Goal: Information Seeking & Learning: Learn about a topic

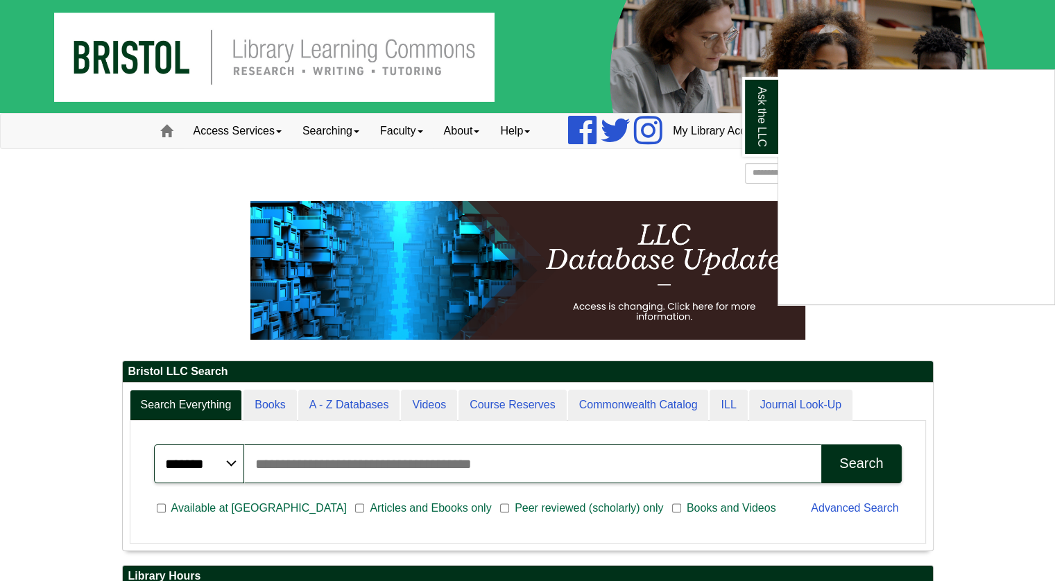
click at [721, 135] on div "Ask the LLC" at bounding box center [527, 290] width 1055 height 581
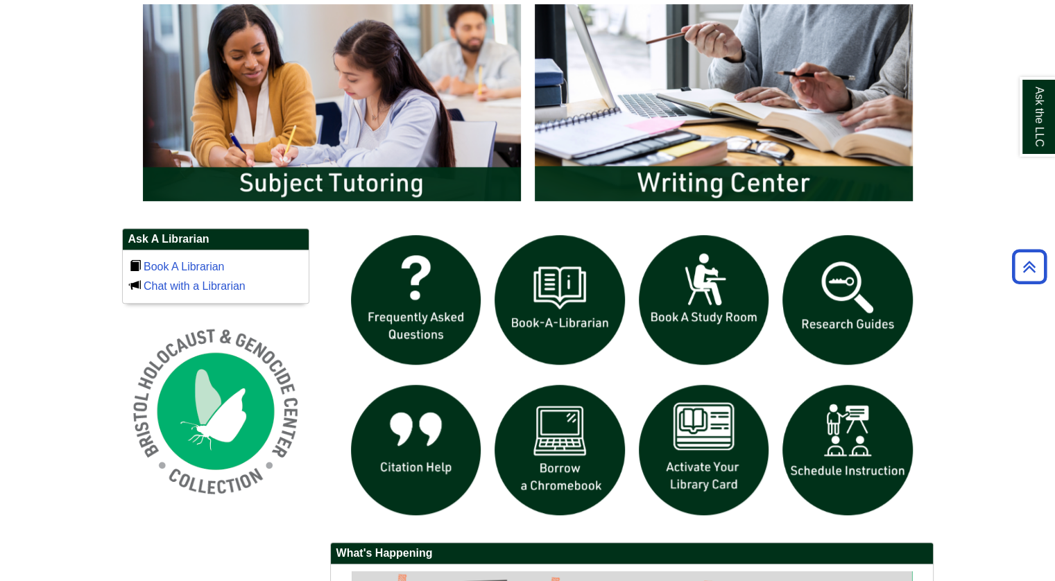
scroll to position [763, 0]
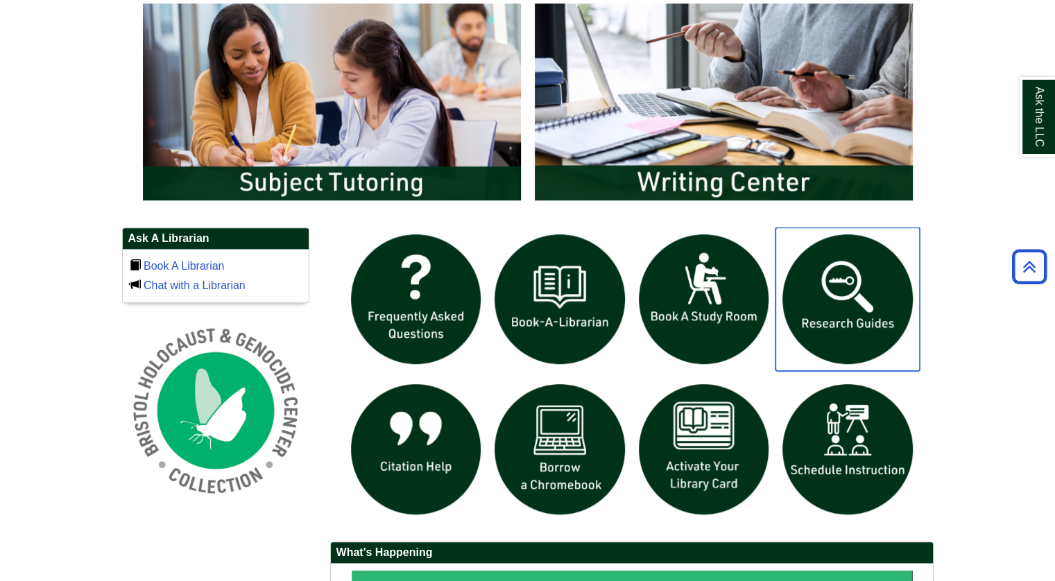
click at [810, 264] on img "slideshow" at bounding box center [848, 300] width 144 height 144
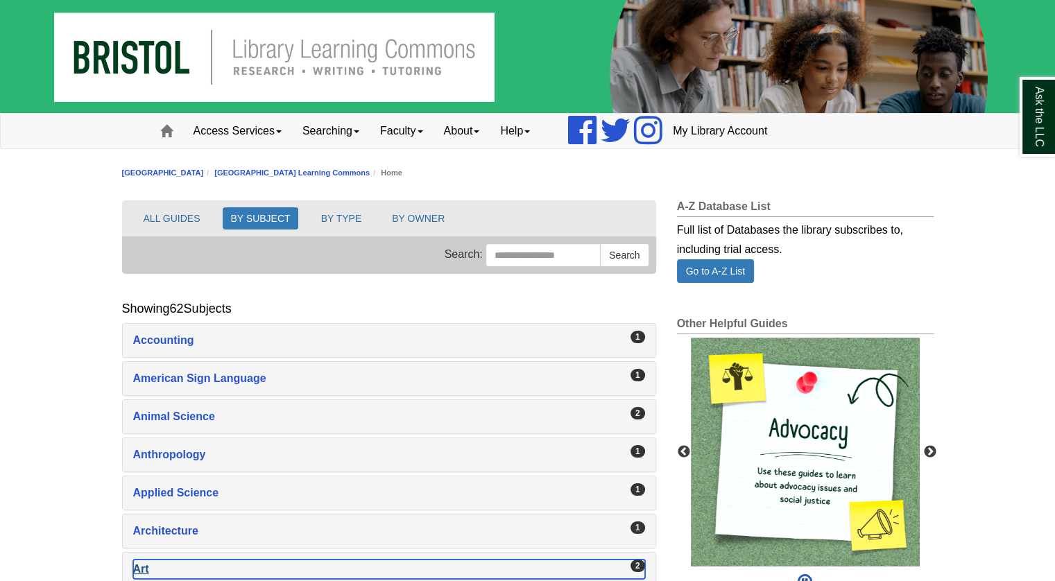
click at [155, 568] on div "Art , 2 guides" at bounding box center [389, 569] width 512 height 19
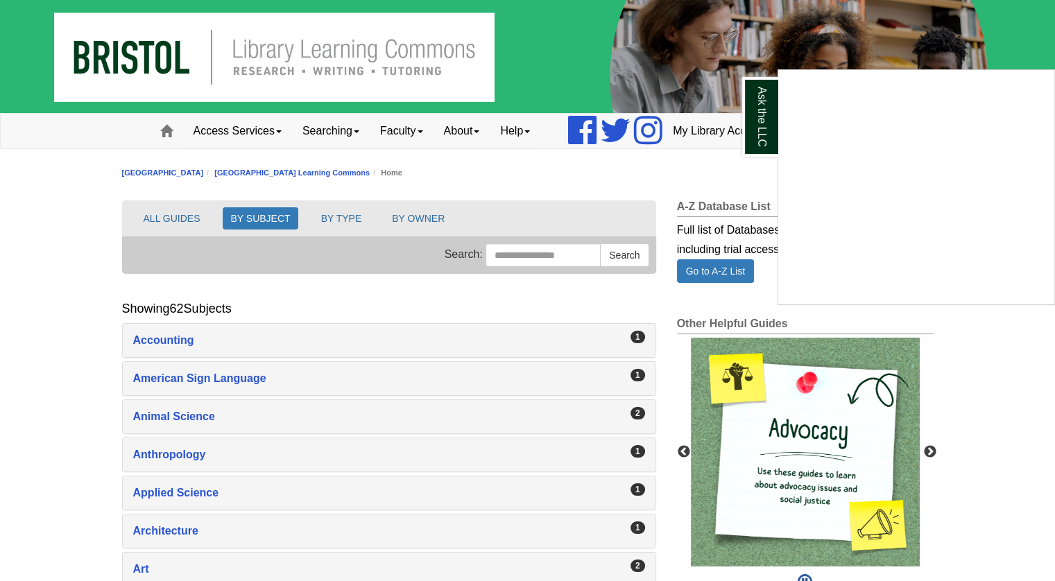
click at [145, 569] on div "Ask the LLC" at bounding box center [527, 290] width 1055 height 581
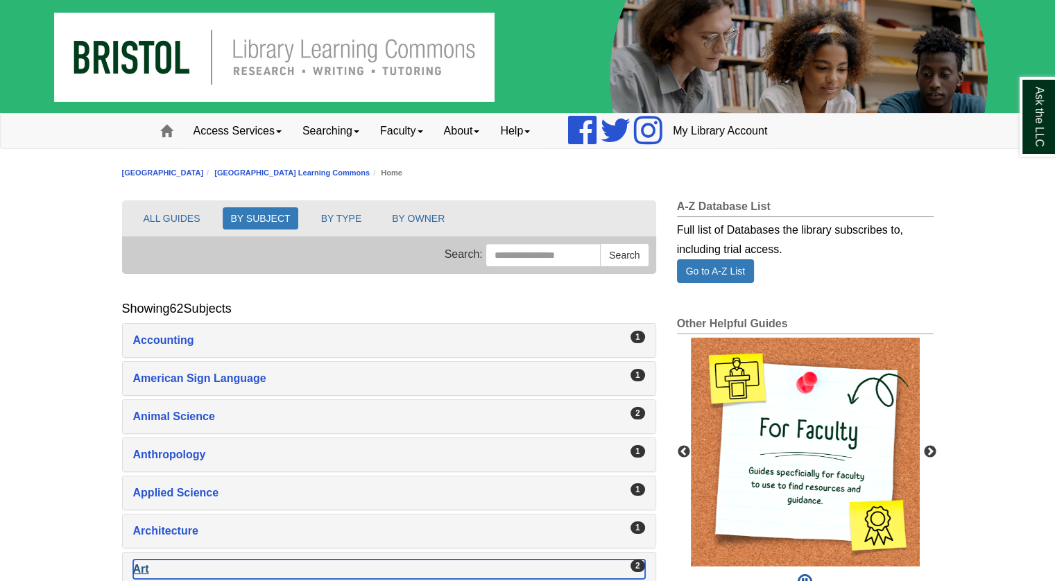
click at [145, 567] on div "Art , 2 guides" at bounding box center [389, 569] width 512 height 19
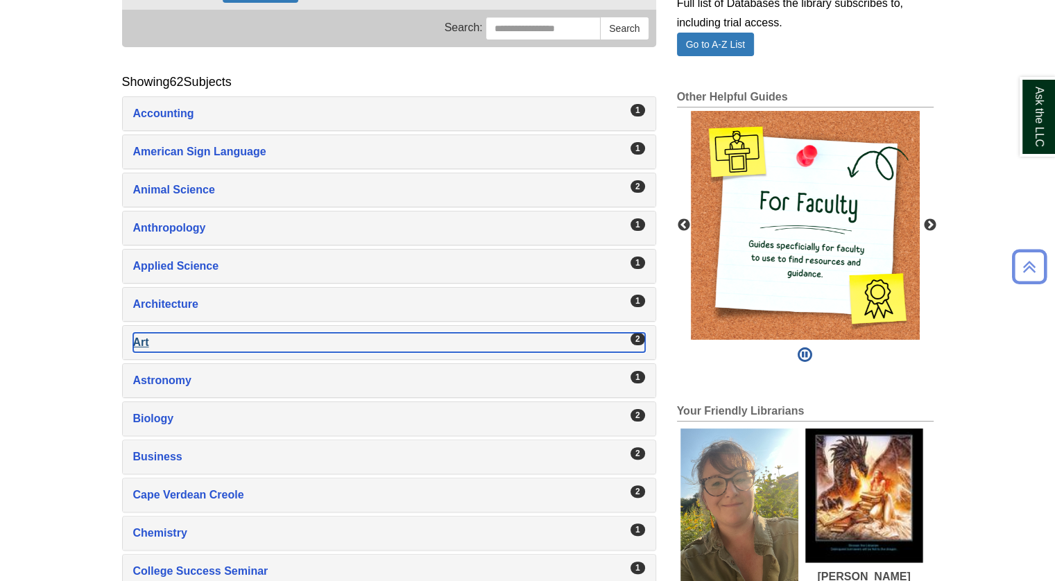
scroll to position [208, 0]
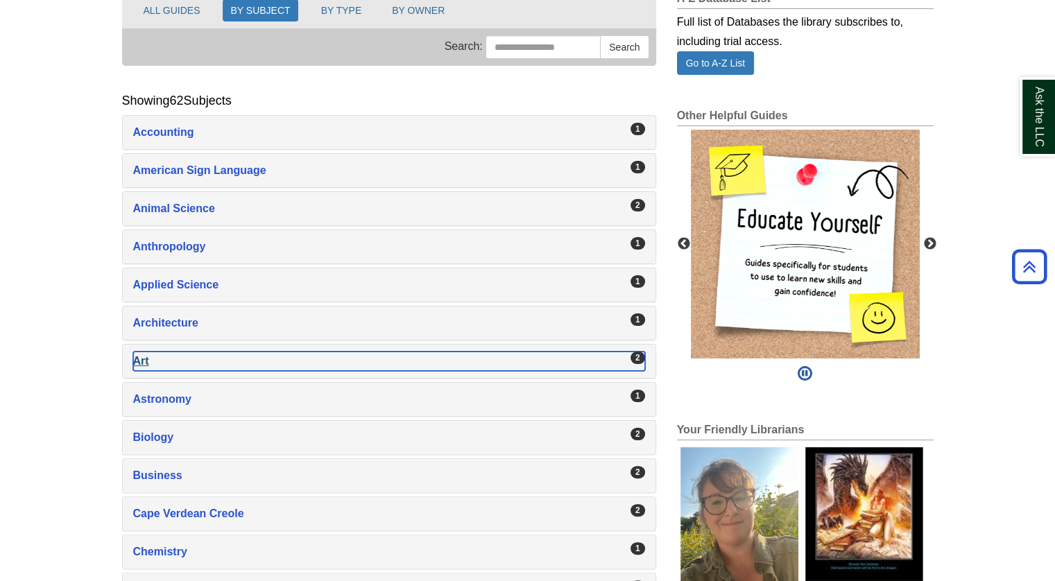
click at [140, 359] on div "Art , 2 guides" at bounding box center [389, 361] width 512 height 19
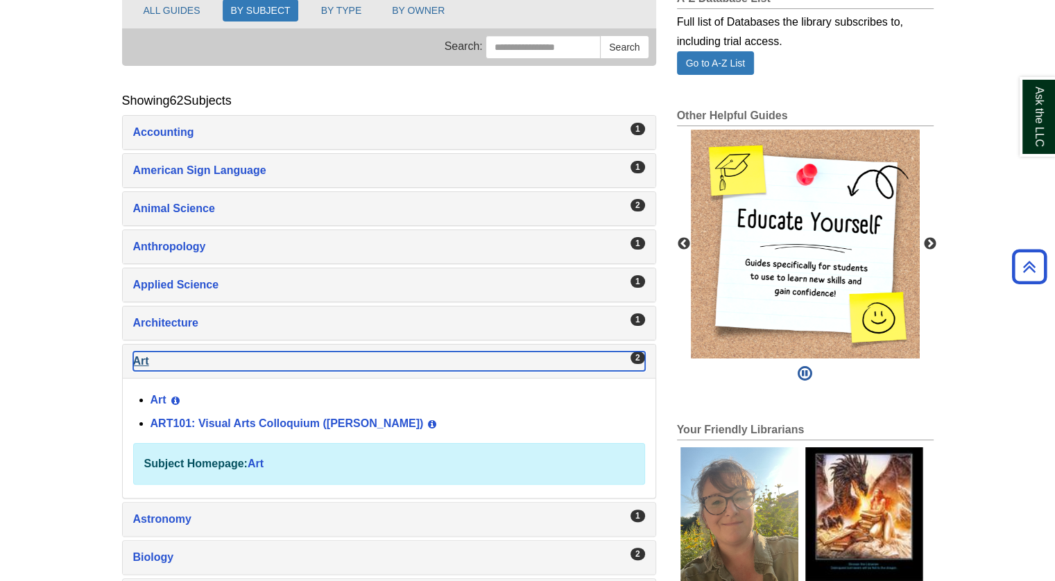
click at [140, 359] on div "Art , 2 guides" at bounding box center [389, 361] width 512 height 19
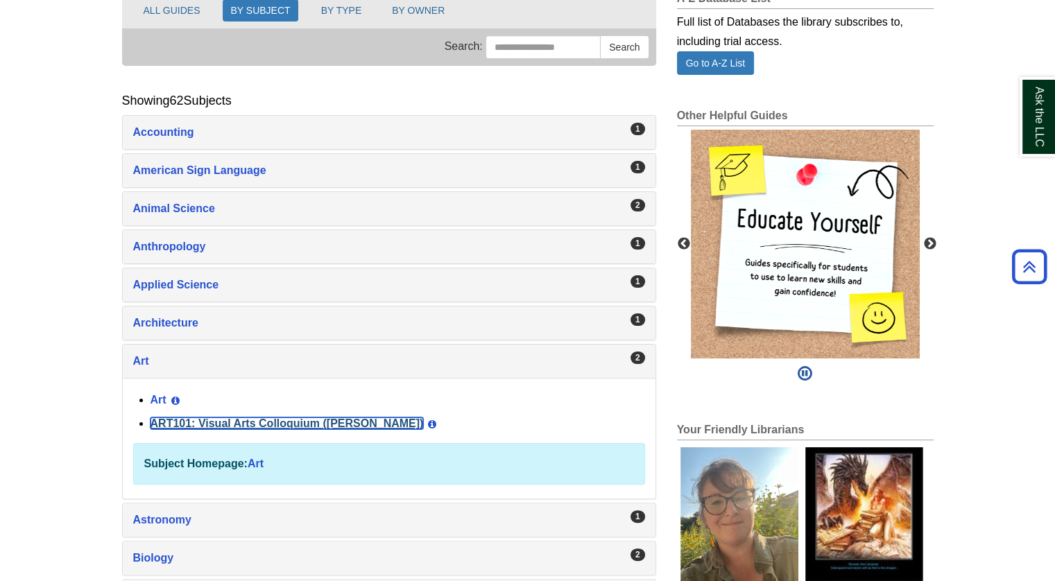
click at [151, 420] on link "ART101: Visual Arts Colloquium ([PERSON_NAME])" at bounding box center [287, 424] width 273 height 12
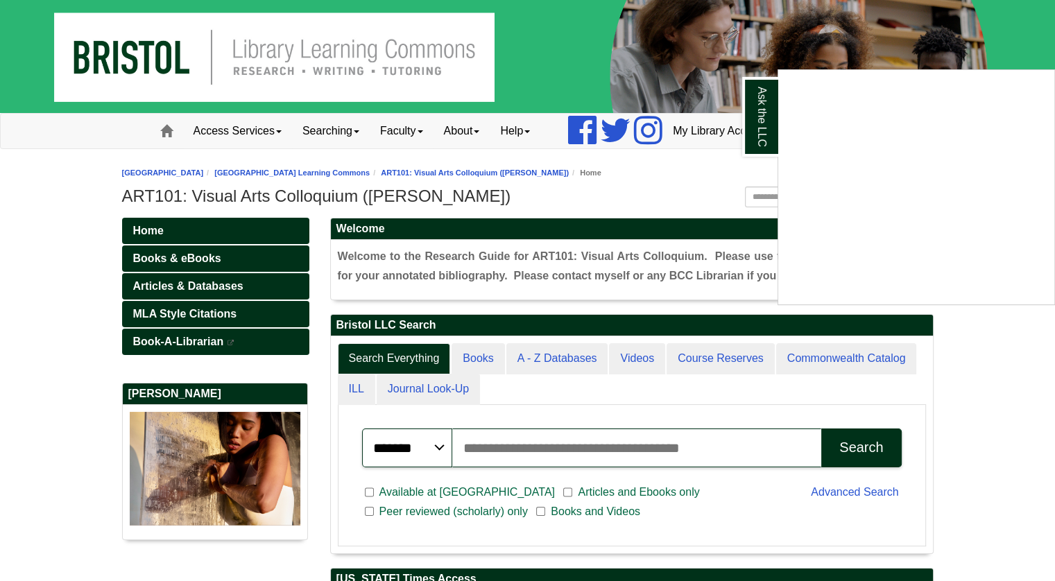
click at [214, 287] on div "Ask the LLC" at bounding box center [527, 290] width 1055 height 581
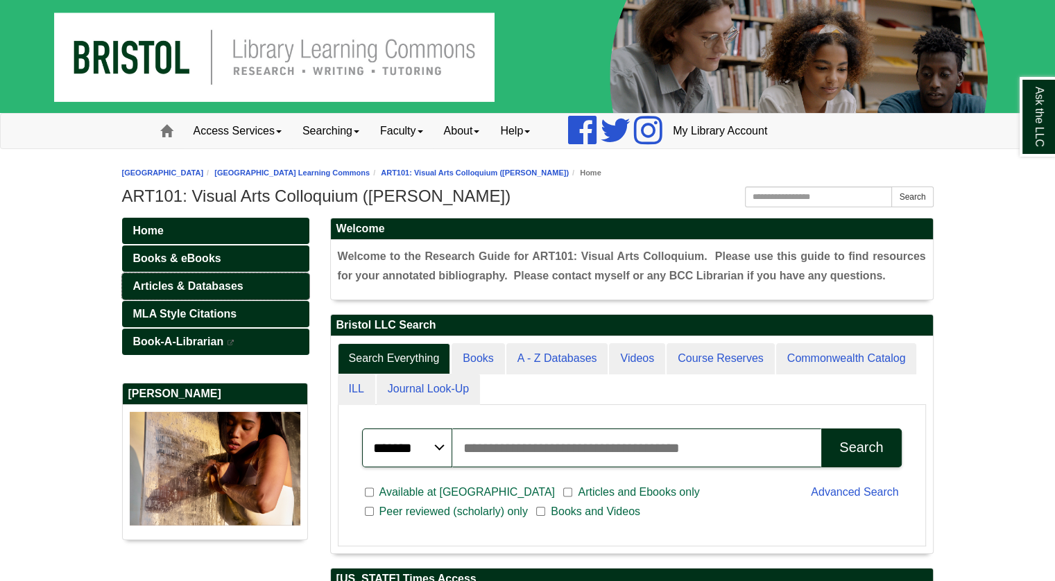
click at [214, 287] on span "Articles & Databases" at bounding box center [188, 286] width 110 height 12
